Goal: Information Seeking & Learning: Learn about a topic

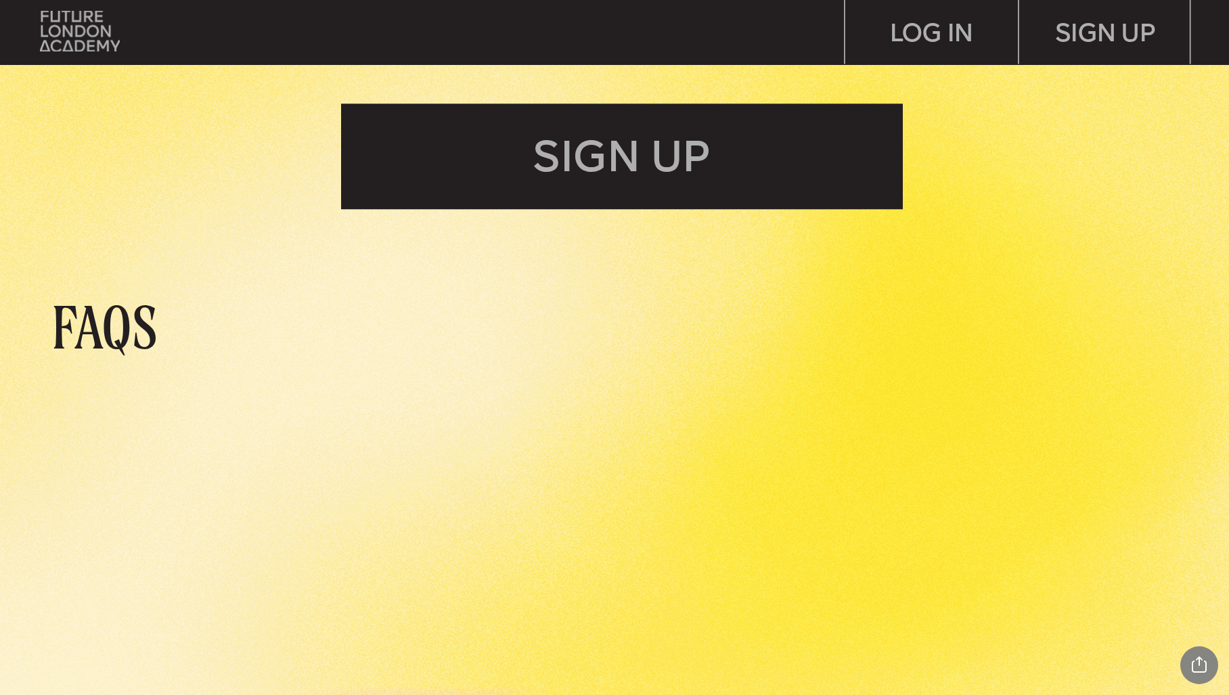
scroll to position [5633, 0]
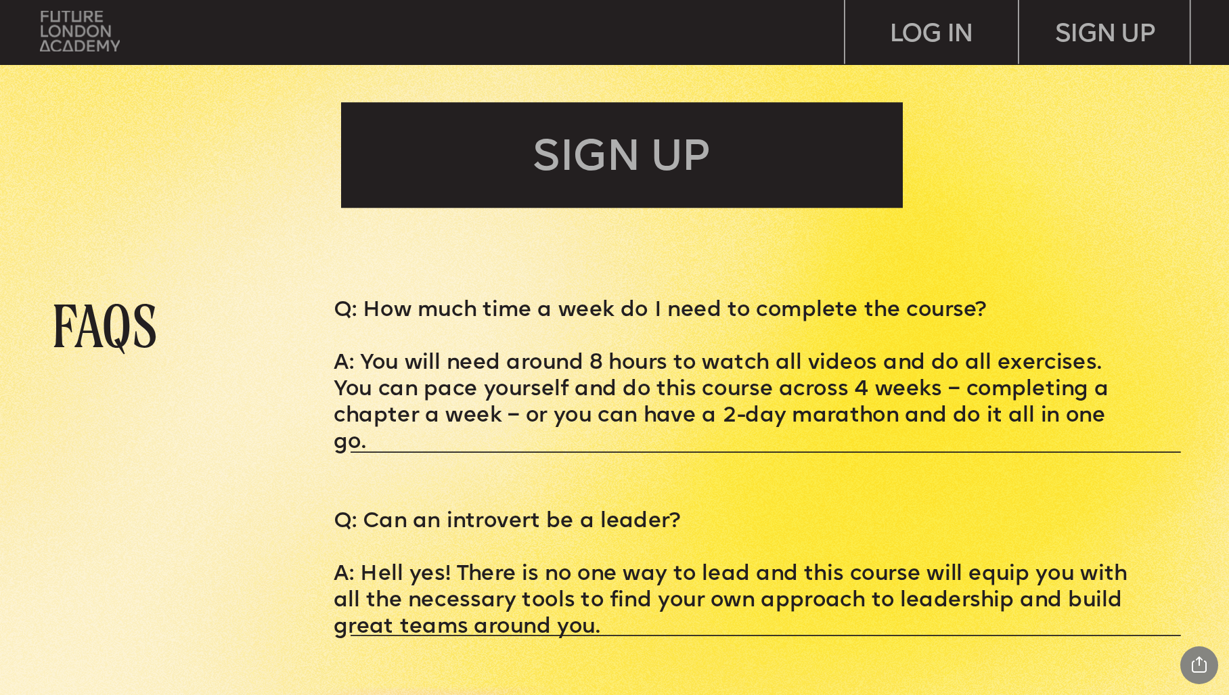
click at [60, 25] on img at bounding box center [80, 31] width 81 height 41
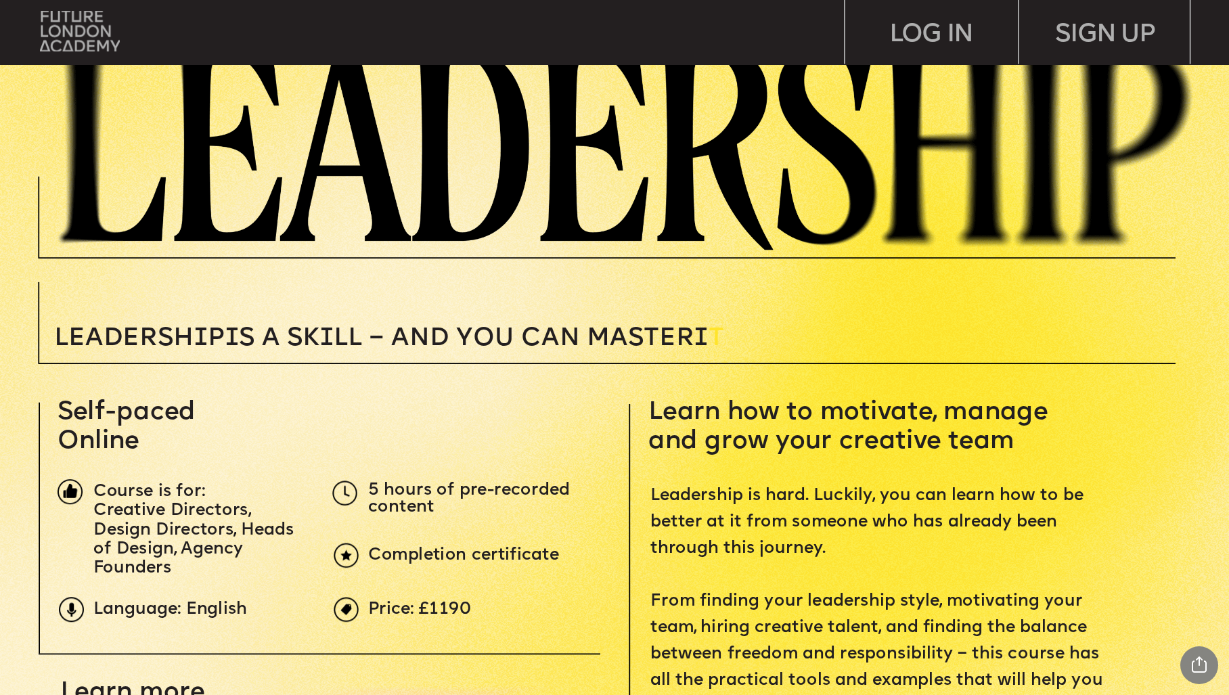
scroll to position [0, 0]
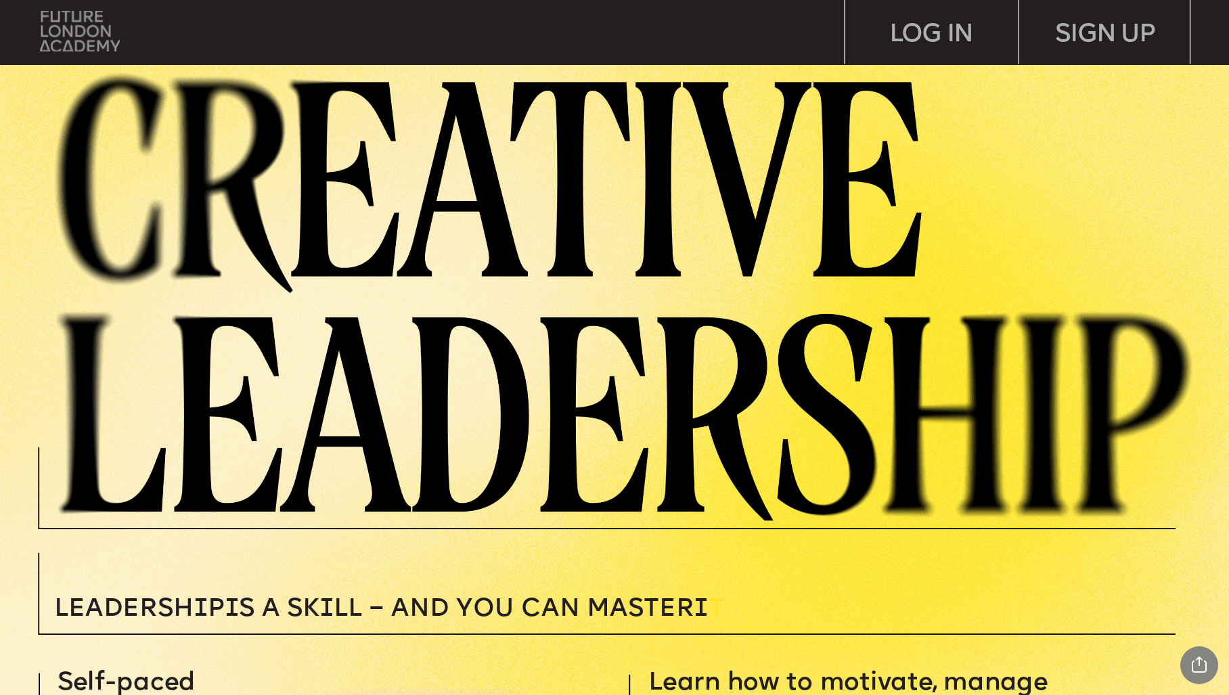
click at [83, 43] on img at bounding box center [80, 31] width 81 height 41
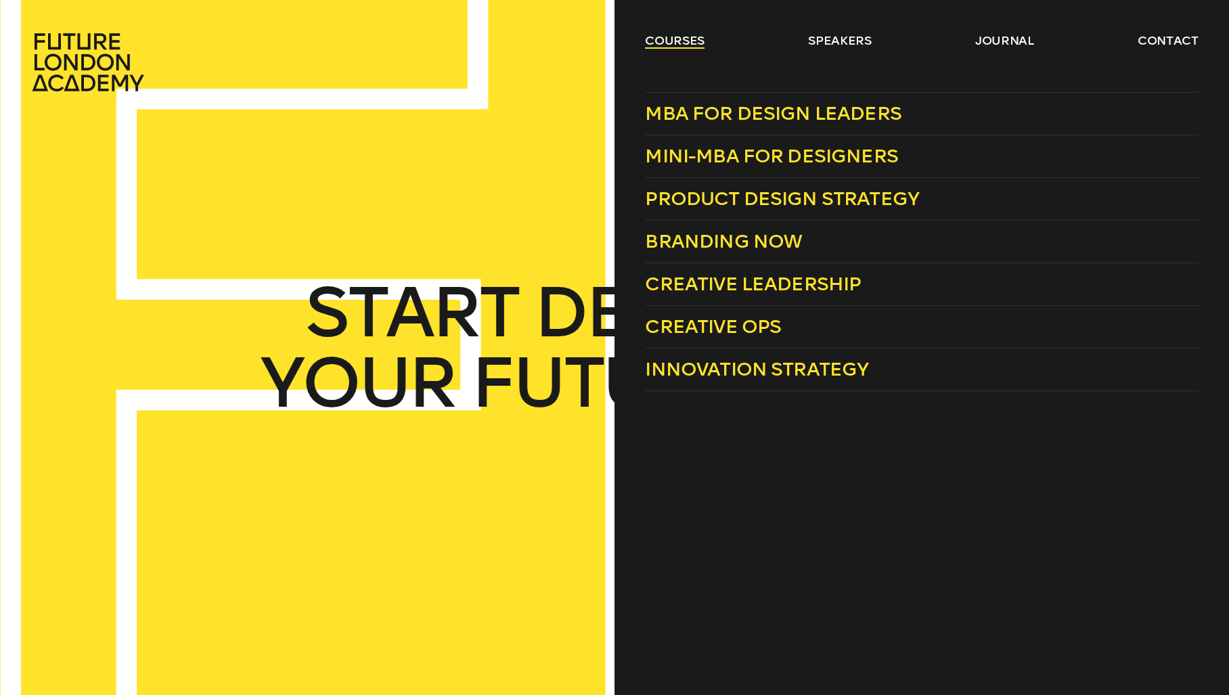
click at [668, 37] on link "courses" at bounding box center [675, 40] width 60 height 16
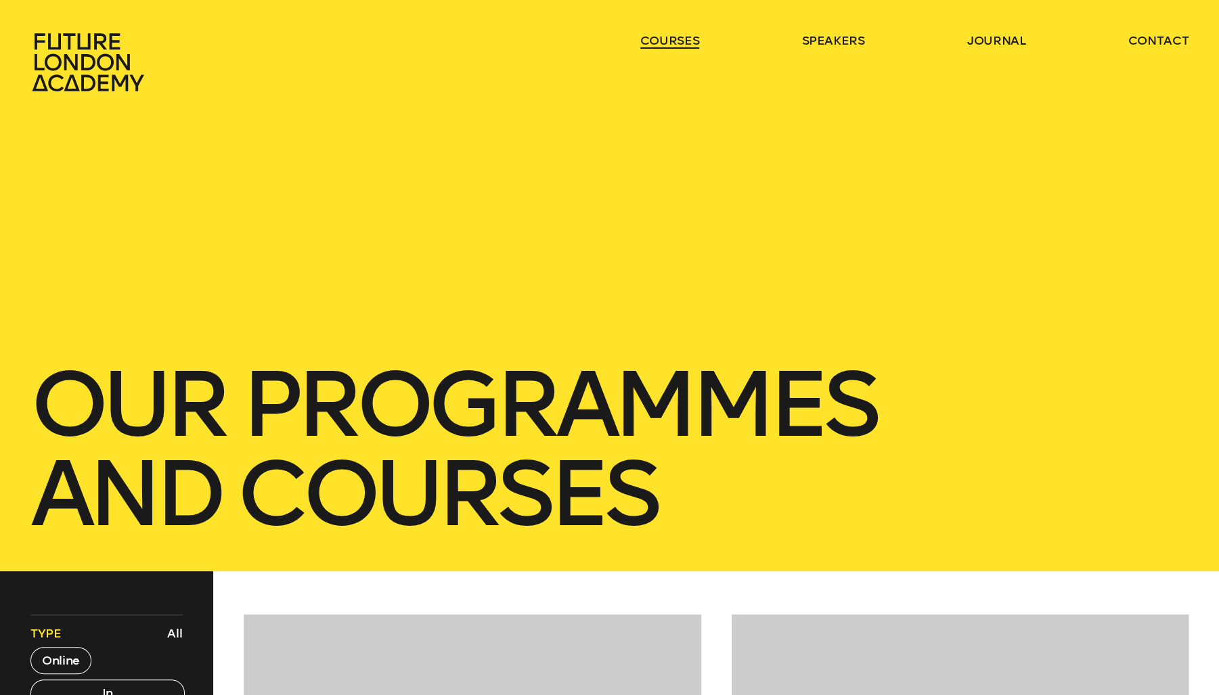
click at [668, 37] on link "courses" at bounding box center [670, 40] width 60 height 16
